Goal: Information Seeking & Learning: Learn about a topic

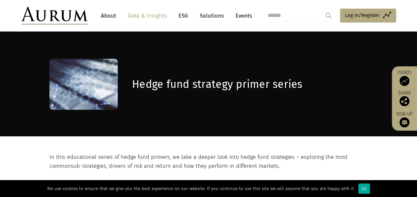
scroll to position [8, 0]
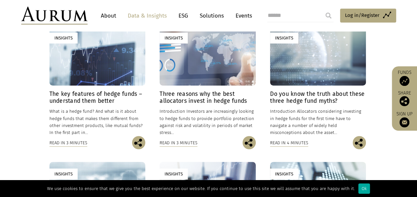
scroll to position [199, 0]
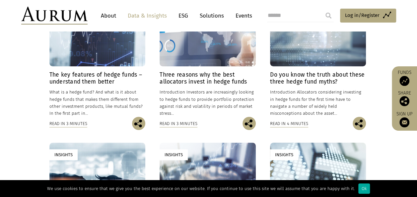
click at [95, 77] on h4 "The key features of hedge funds – understand them better" at bounding box center [97, 78] width 96 height 14
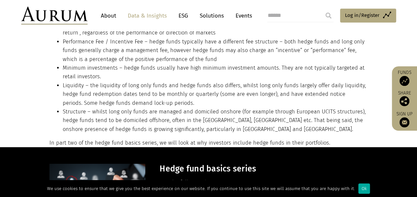
scroll to position [829, 0]
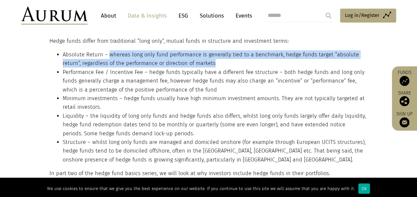
drag, startPoint x: 212, startPoint y: 62, endPoint x: 109, endPoint y: 54, distance: 103.4
click at [109, 54] on li "Absolute Return – whereas long only fund performance is generally tied to a ben…" at bounding box center [214, 59] width 303 height 18
click at [223, 63] on li "Absolute Return – whereas long only fund performance is generally tied to a ben…" at bounding box center [214, 59] width 303 height 18
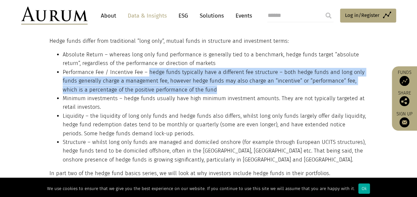
drag, startPoint x: 198, startPoint y: 90, endPoint x: 147, endPoint y: 72, distance: 54.2
click at [147, 72] on li "Performance Fee / Incentive Fee – hedge funds typically have a different fee st…" at bounding box center [214, 81] width 303 height 26
drag, startPoint x: 147, startPoint y: 72, endPoint x: 210, endPoint y: 86, distance: 64.5
click at [210, 86] on li "Performance Fee / Incentive Fee – hedge funds typically have a different fee st…" at bounding box center [214, 81] width 303 height 26
click at [202, 90] on li "Performance Fee / Incentive Fee – hedge funds typically have a different fee st…" at bounding box center [214, 81] width 303 height 26
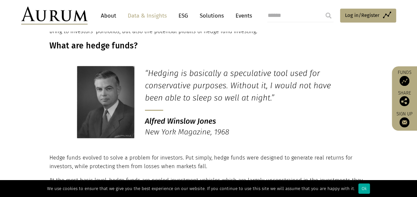
scroll to position [166, 0]
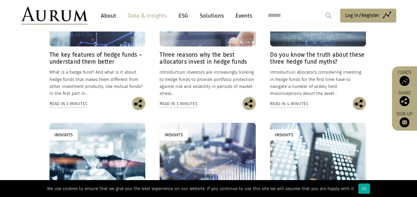
scroll to position [232, 0]
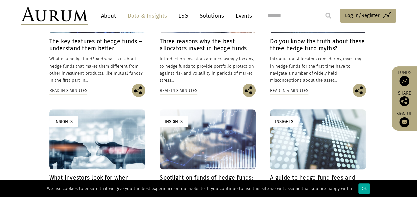
click at [211, 48] on h4 "Three reasons why the best allocators invest in hedge funds" at bounding box center [208, 45] width 96 height 14
click at [303, 48] on h4 "Do you know the truth about these three hedge fund myths?" at bounding box center [318, 45] width 96 height 14
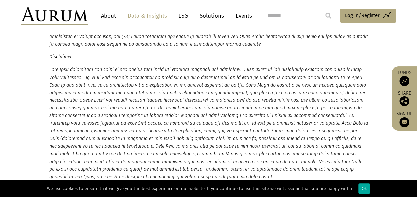
scroll to position [2094, 0]
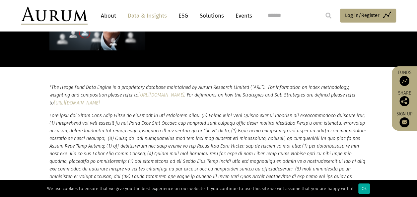
scroll to position [1161, 0]
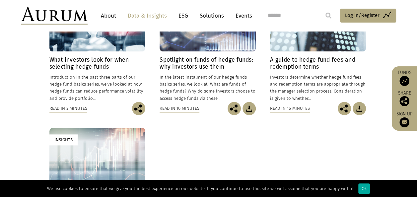
scroll to position [365, 0]
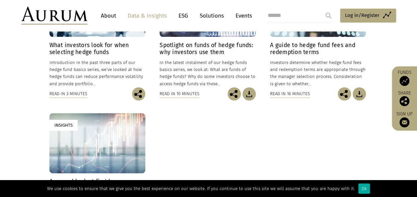
click at [84, 49] on h4 "What investors look for when selecting hedge funds" at bounding box center [97, 49] width 96 height 14
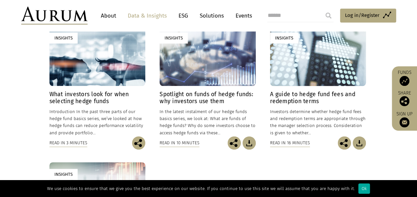
scroll to position [332, 0]
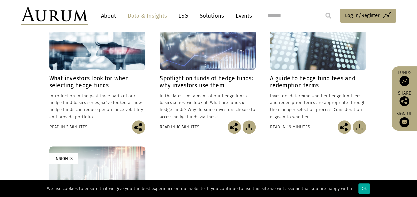
click at [76, 86] on h4 "What investors look for when selecting hedge funds" at bounding box center [97, 82] width 96 height 14
click at [195, 79] on h4 "Spotlight on funds of hedge funds: why investors use them" at bounding box center [208, 82] width 96 height 14
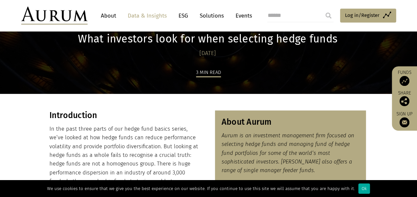
scroll to position [33, 0]
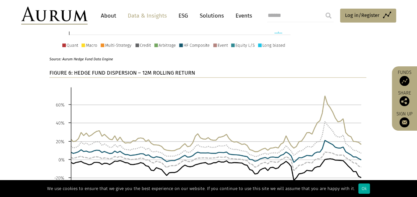
scroll to position [1658, 0]
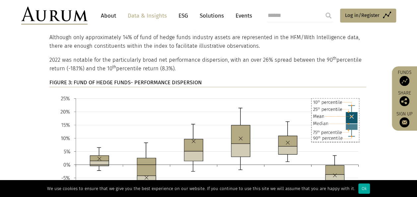
scroll to position [2355, 0]
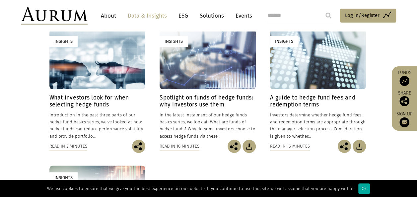
scroll to position [298, 0]
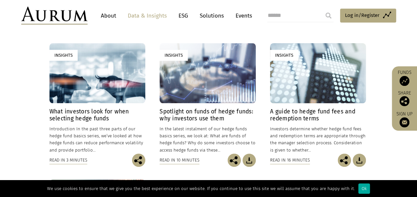
click at [281, 118] on h4 "A guide to hedge fund fees and redemption terms" at bounding box center [318, 115] width 96 height 14
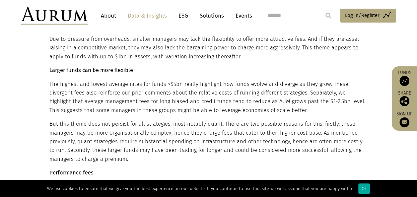
scroll to position [2156, 0]
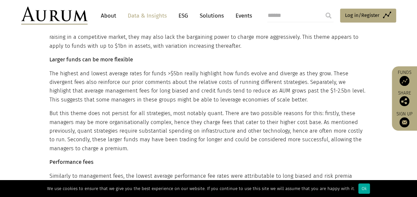
click at [248, 55] on p "Larger funds can be more flexible" at bounding box center [207, 59] width 317 height 9
